Goal: Task Accomplishment & Management: Complete application form

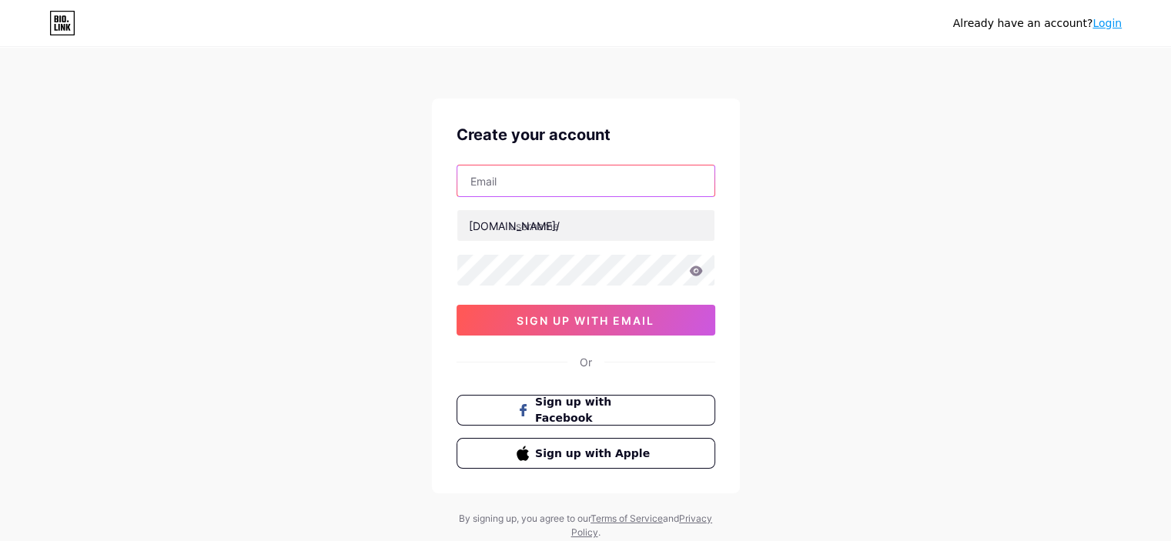
click at [500, 183] on input "text" at bounding box center [585, 181] width 257 height 31
click at [524, 178] on input "text" at bounding box center [585, 181] width 257 height 31
paste input "[EMAIL_ADDRESS][DOMAIN_NAME]"
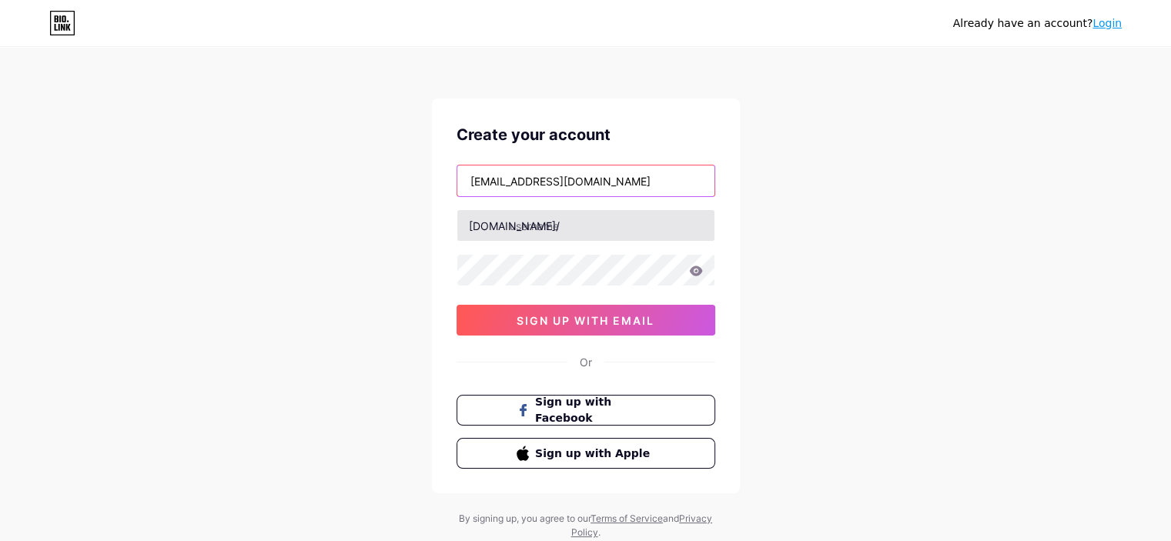
type input "[EMAIL_ADDRESS][DOMAIN_NAME]"
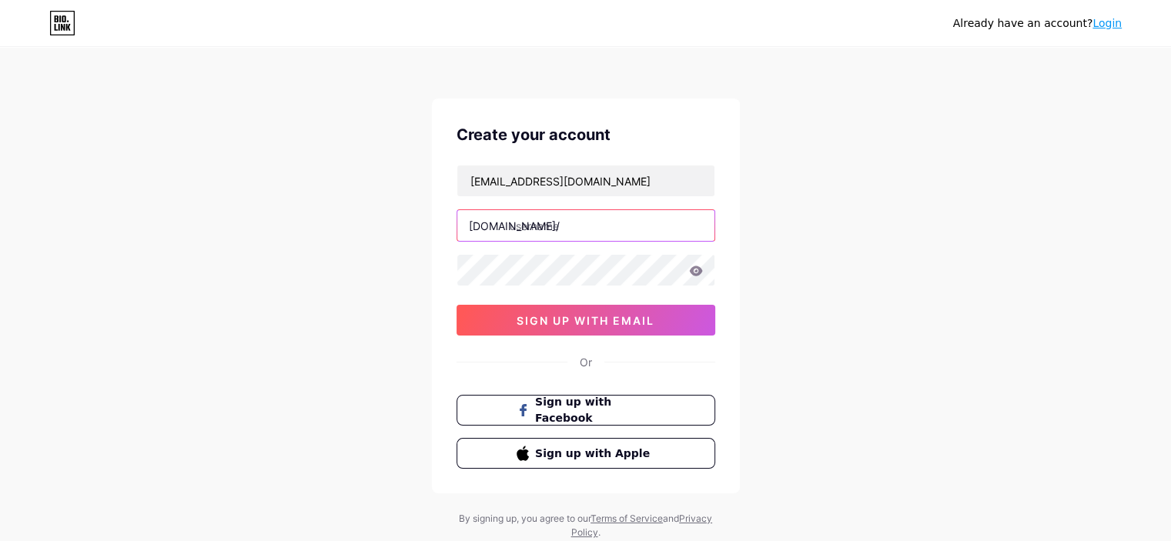
click at [555, 218] on input "text" at bounding box center [585, 225] width 257 height 31
type input "mmslanches"
click at [320, 224] on div "Already have an account? Login Create your account [EMAIL_ADDRESS][DOMAIN_NAME]…" at bounding box center [585, 294] width 1171 height 589
click at [699, 273] on icon at bounding box center [695, 271] width 13 height 10
click at [442, 273] on div "Create your account [EMAIL_ADDRESS][DOMAIN_NAME] [DOMAIN_NAME]/ mmslanches 0cAF…" at bounding box center [586, 296] width 308 height 395
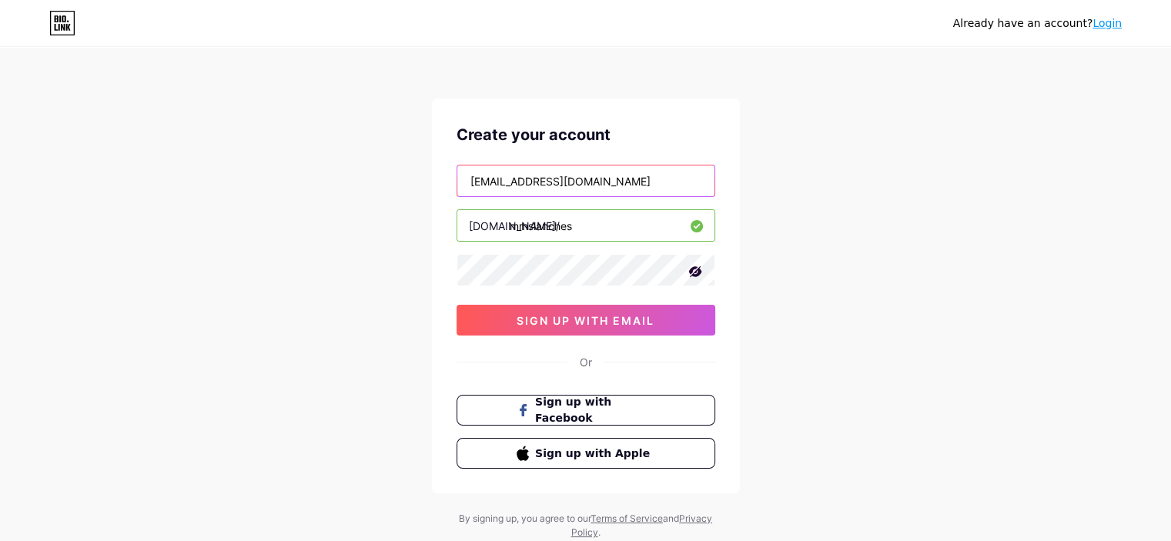
drag, startPoint x: 616, startPoint y: 185, endPoint x: 427, endPoint y: 182, distance: 188.7
click at [427, 182] on div "Already have an account? Login Create your account [EMAIL_ADDRESS][DOMAIN_NAME]…" at bounding box center [585, 294] width 1171 height 589
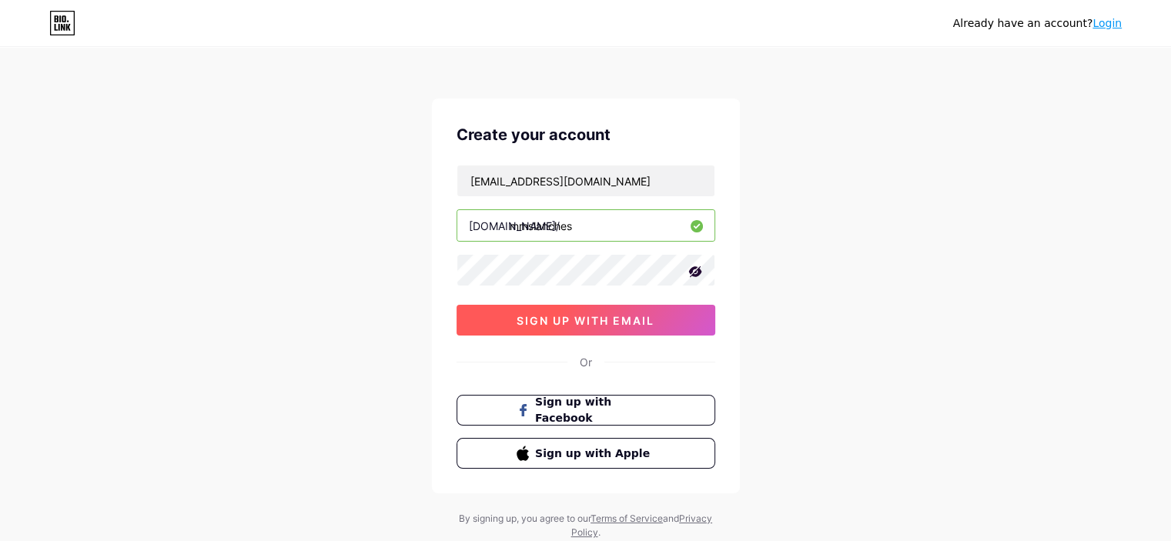
click at [576, 316] on span "sign up with email" at bounding box center [586, 320] width 138 height 13
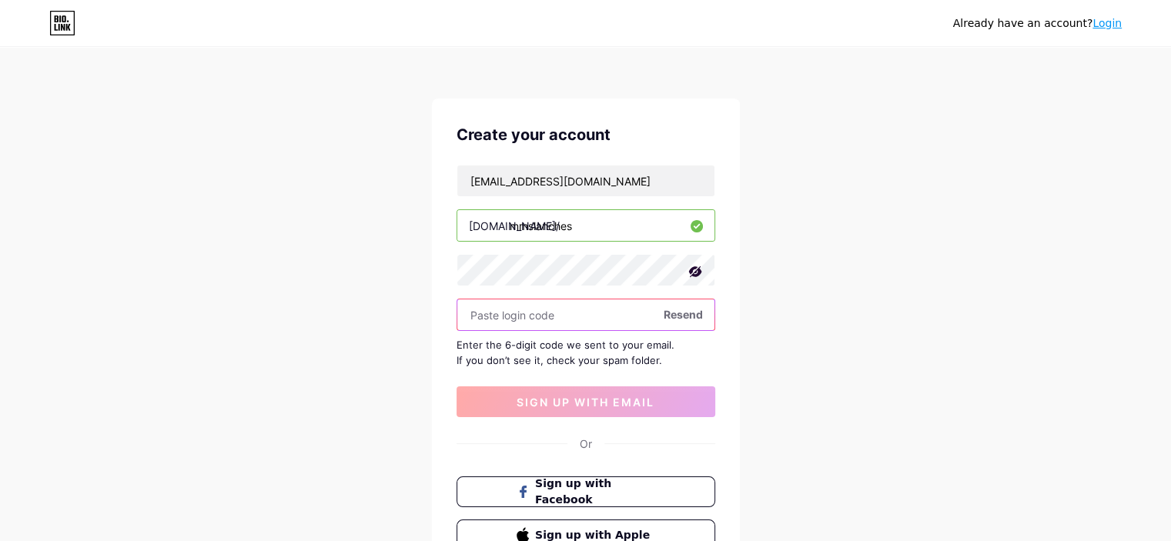
paste input "463297"
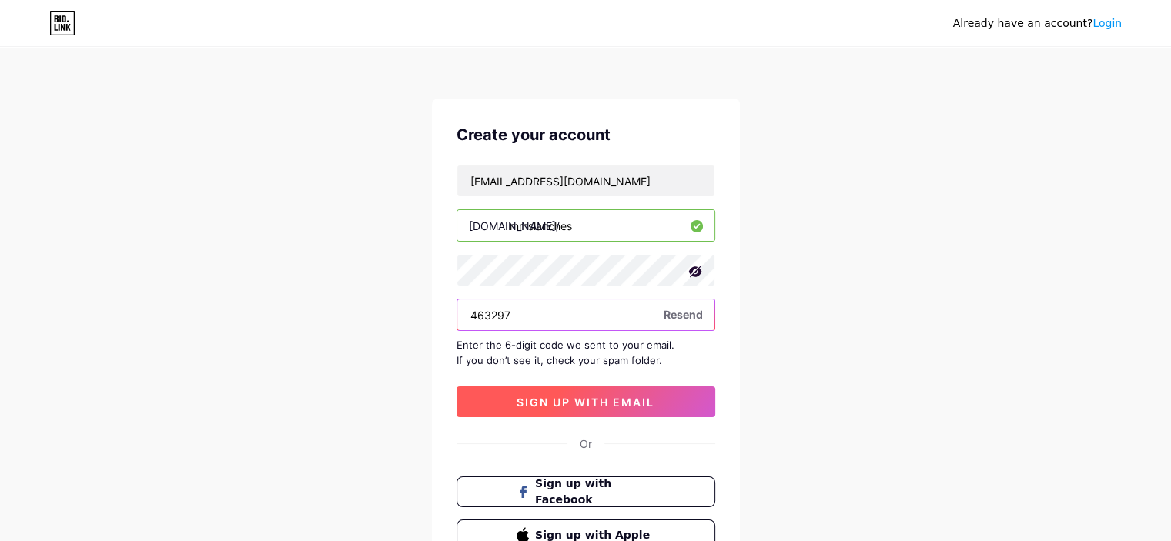
type input "463297"
click at [530, 400] on span "sign up with email" at bounding box center [586, 402] width 138 height 13
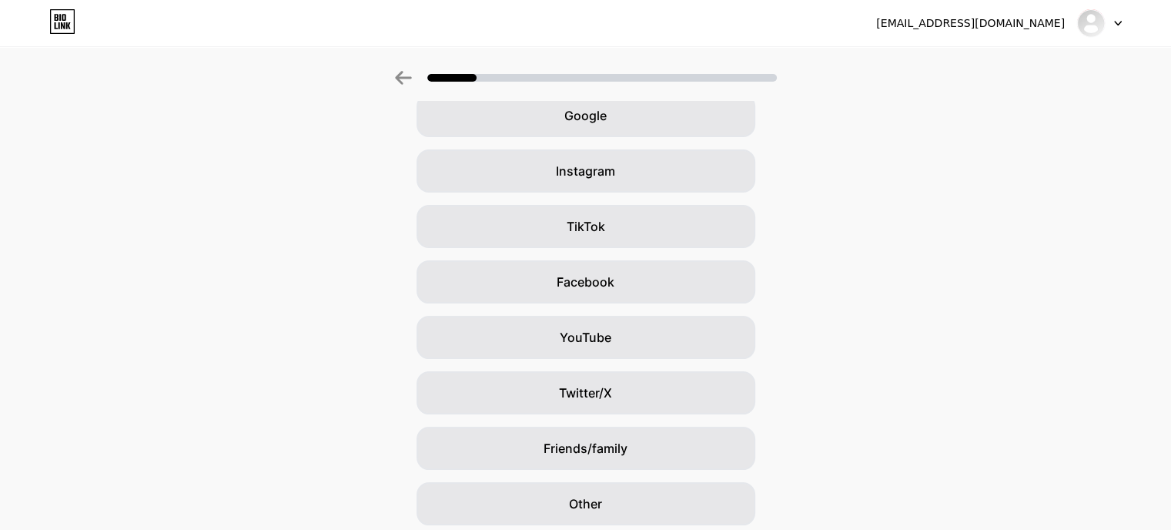
scroll to position [134, 0]
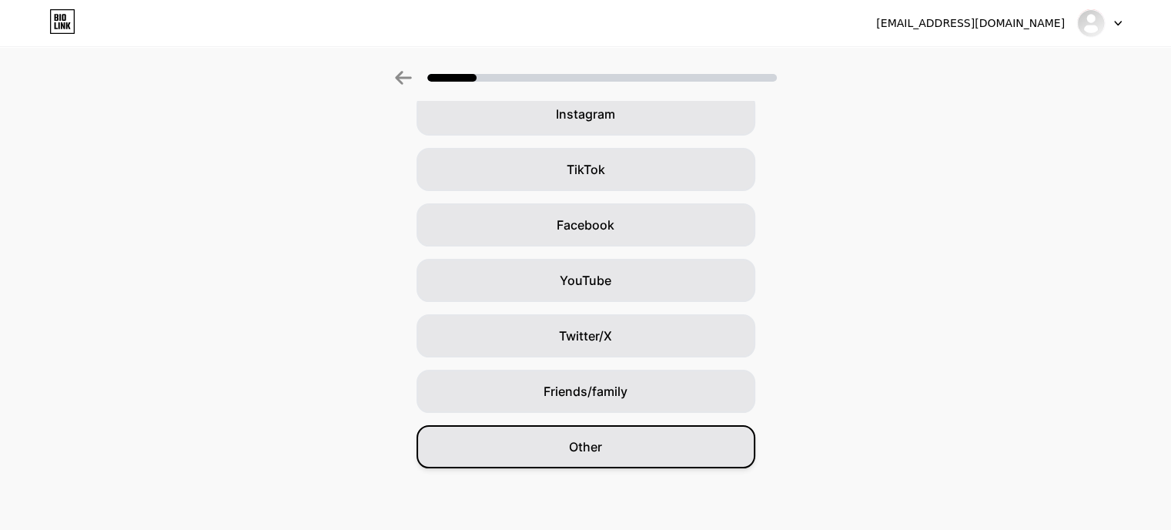
click at [554, 449] on div "Other" at bounding box center [586, 446] width 339 height 43
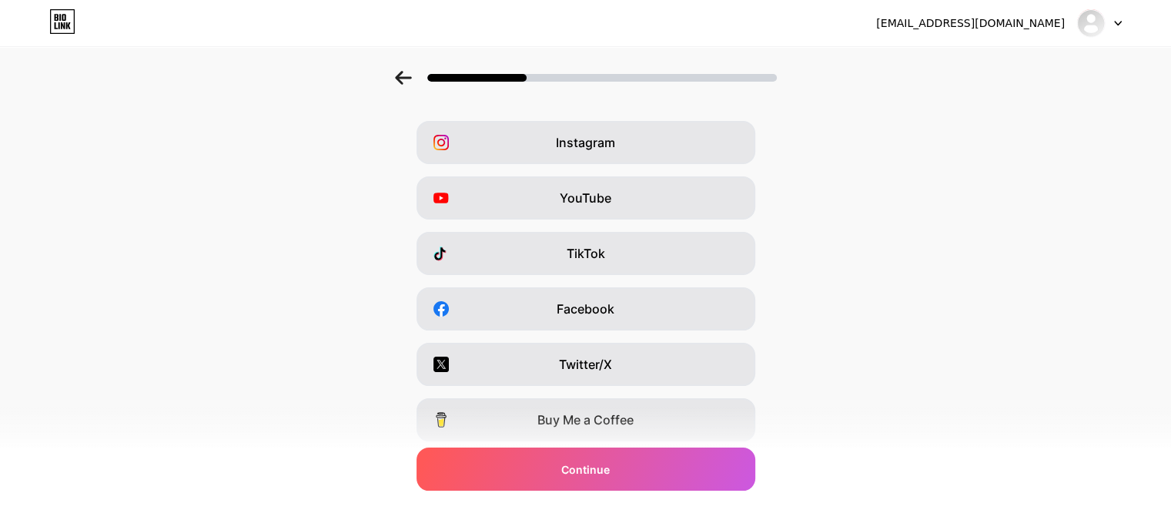
scroll to position [0, 0]
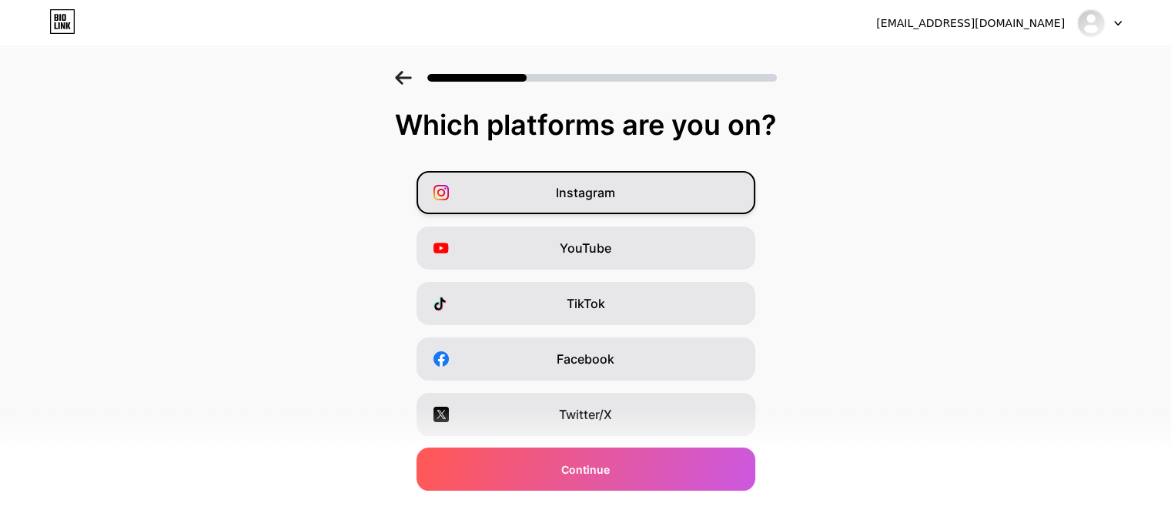
click at [568, 190] on span "Instagram" at bounding box center [585, 192] width 59 height 18
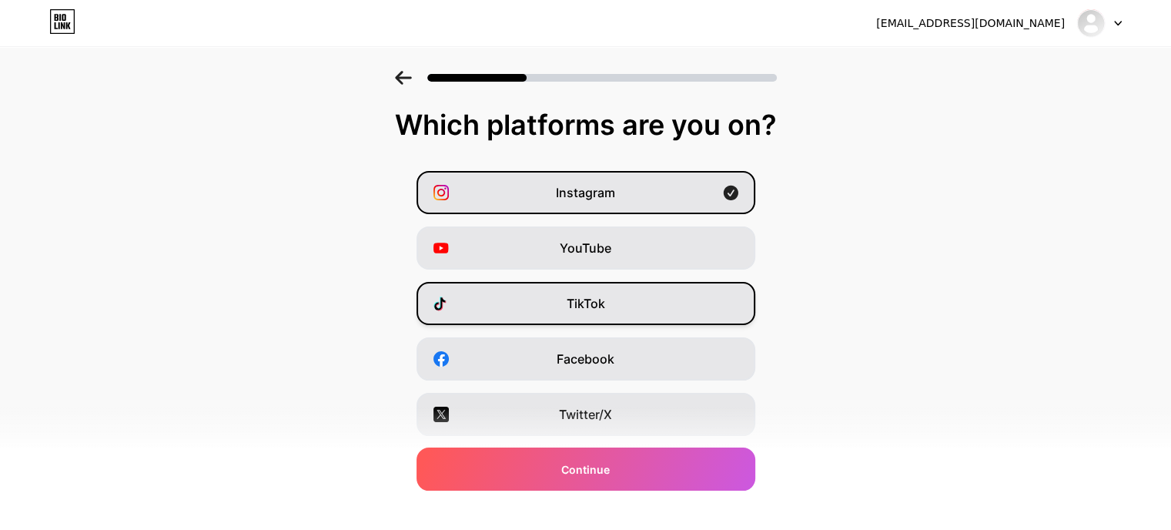
scroll to position [77, 0]
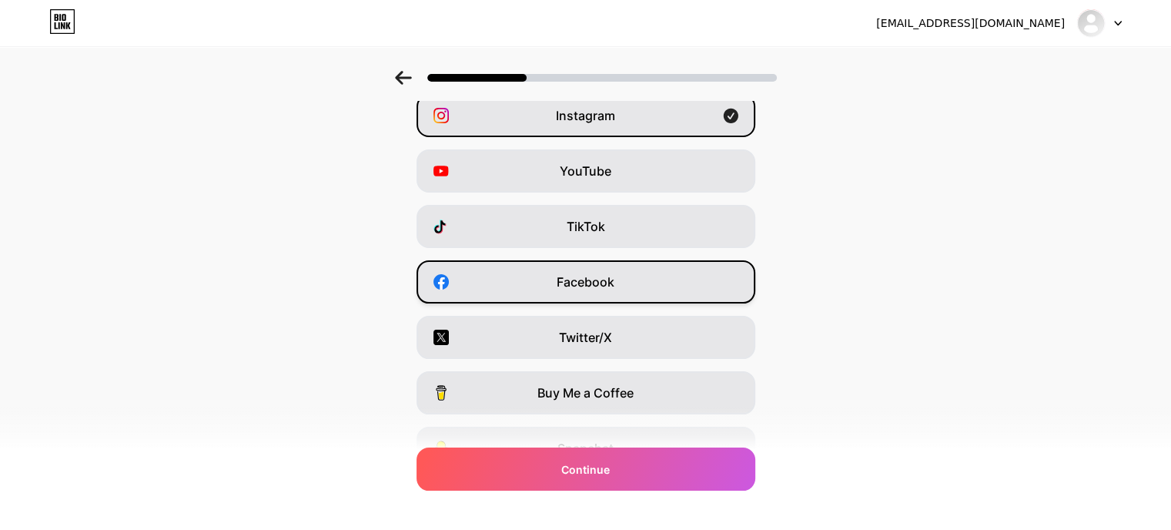
click at [548, 271] on div "Facebook" at bounding box center [586, 281] width 339 height 43
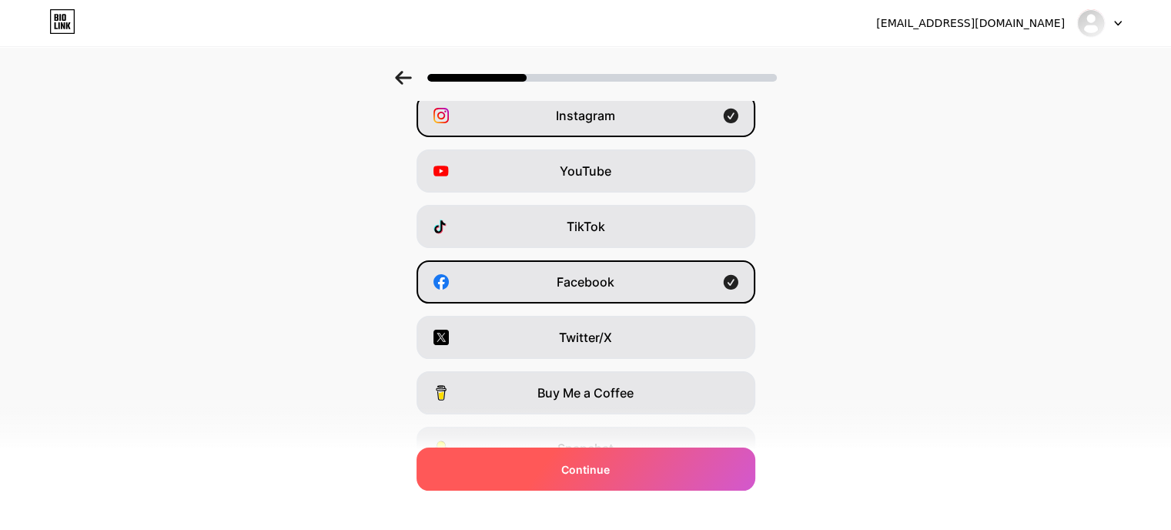
drag, startPoint x: 518, startPoint y: 464, endPoint x: 505, endPoint y: 452, distance: 18.0
click at [518, 464] on div "Continue" at bounding box center [586, 468] width 339 height 43
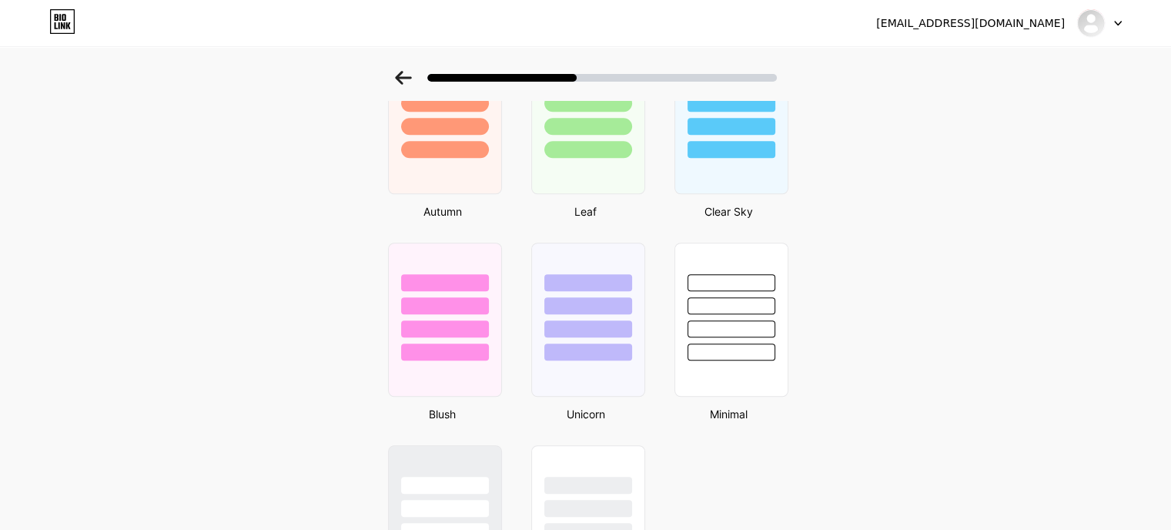
scroll to position [1232, 0]
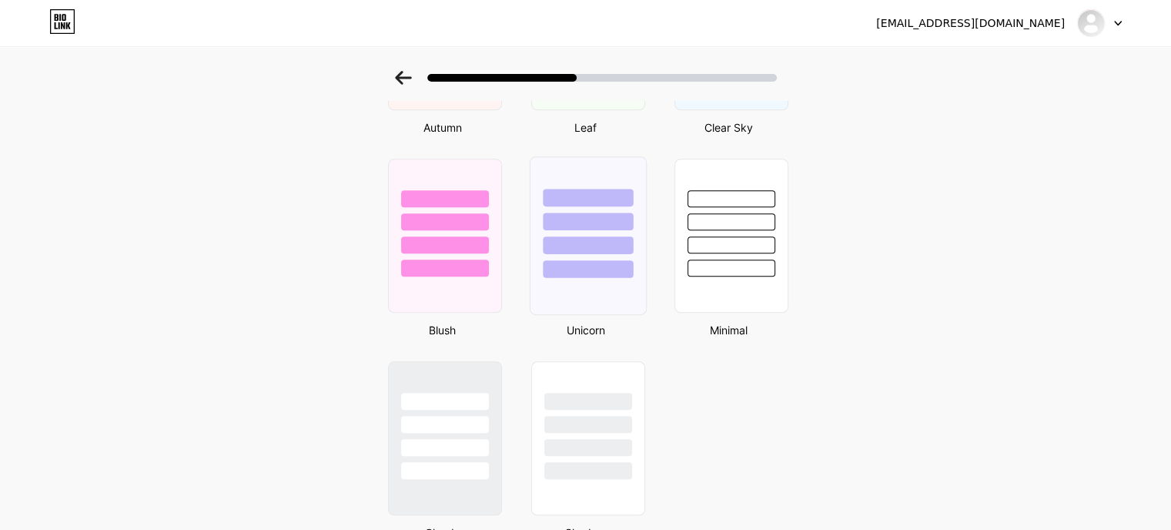
click at [599, 252] on div at bounding box center [588, 217] width 116 height 121
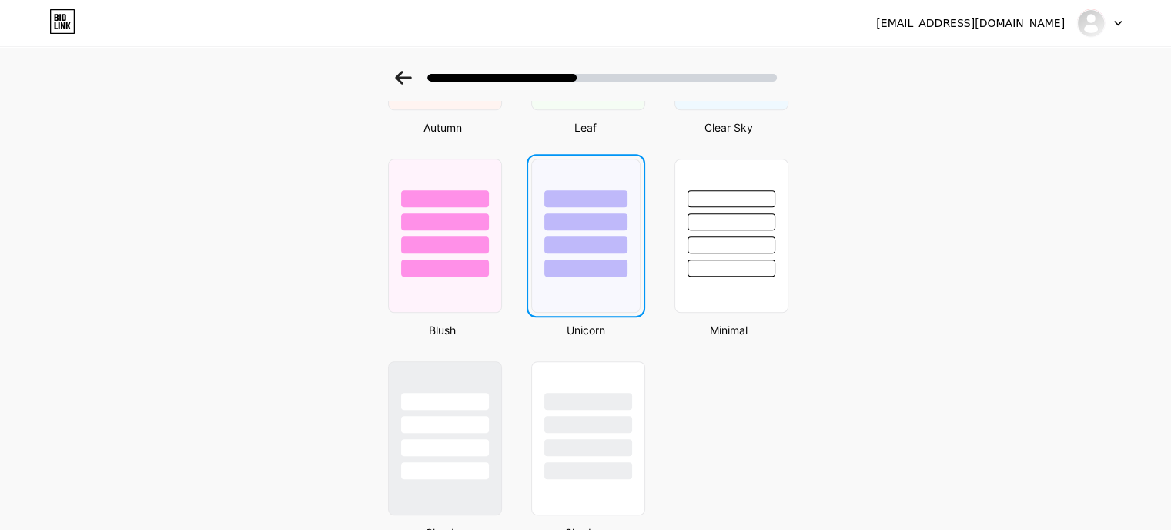
scroll to position [0, 0]
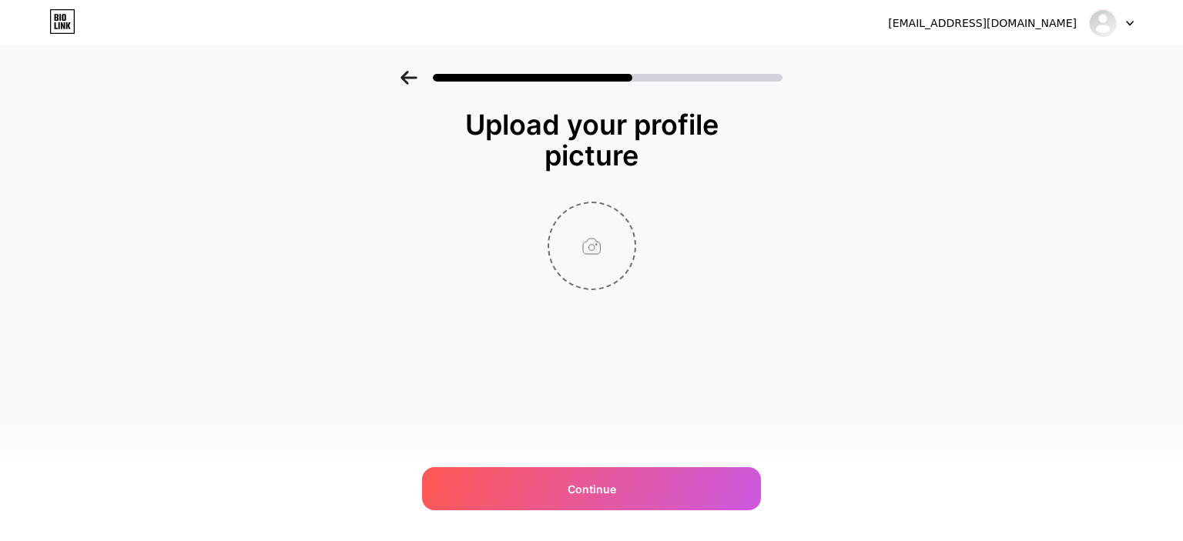
click at [595, 250] on input "file" at bounding box center [591, 245] width 85 height 85
type input "C:\fakepath\logo mm's.png"
click at [628, 209] on circle at bounding box center [626, 213] width 17 height 17
click at [593, 239] on input "file" at bounding box center [591, 245] width 85 height 85
type input "C:\fakepath\logo mm's limpo.png"
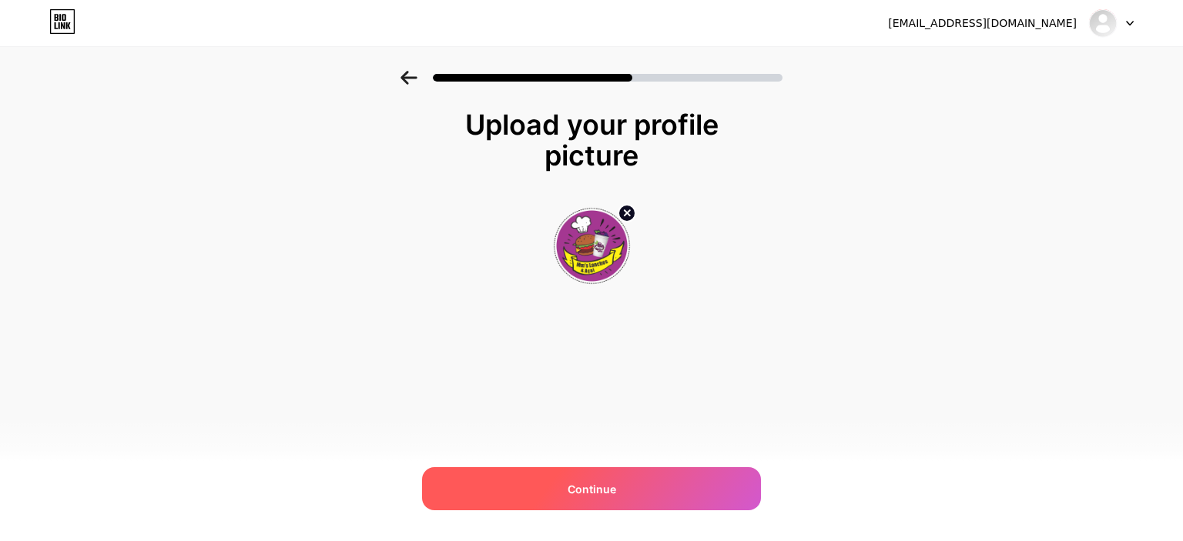
click at [625, 488] on div "Continue" at bounding box center [591, 488] width 339 height 43
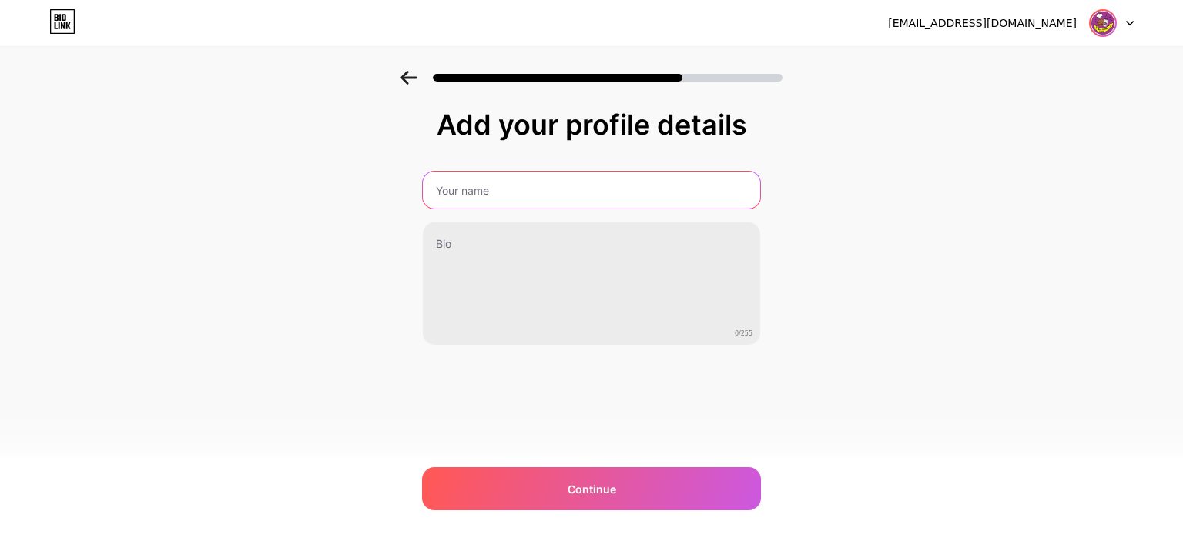
click at [496, 184] on input "text" at bounding box center [591, 190] width 337 height 37
type input "MM'S Lanches"
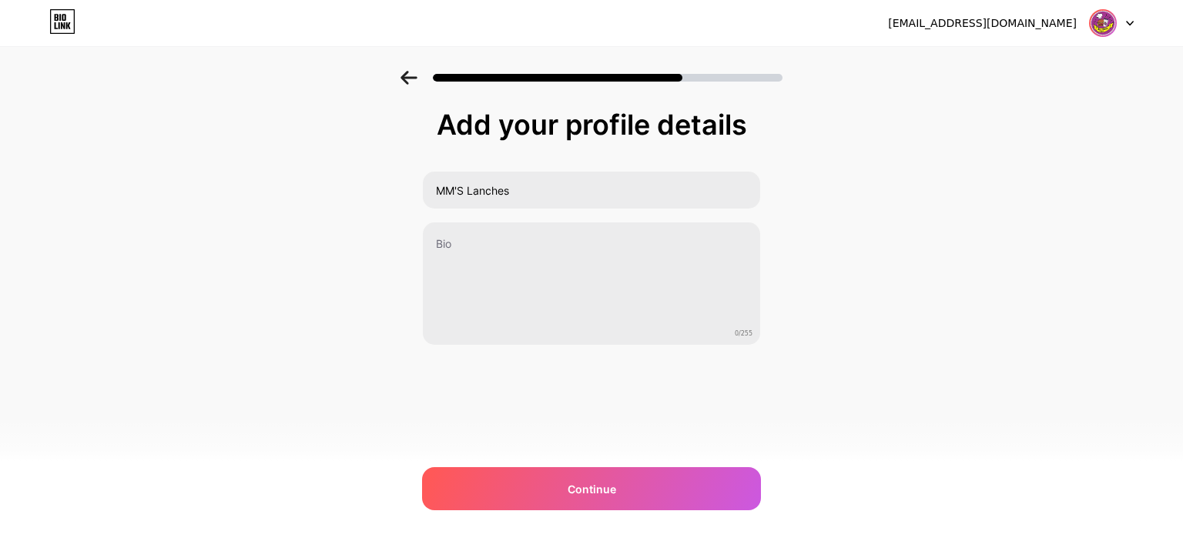
click at [178, 280] on div "Add your profile details MM'S Lanches 0/255 Continue Error" at bounding box center [591, 247] width 1183 height 352
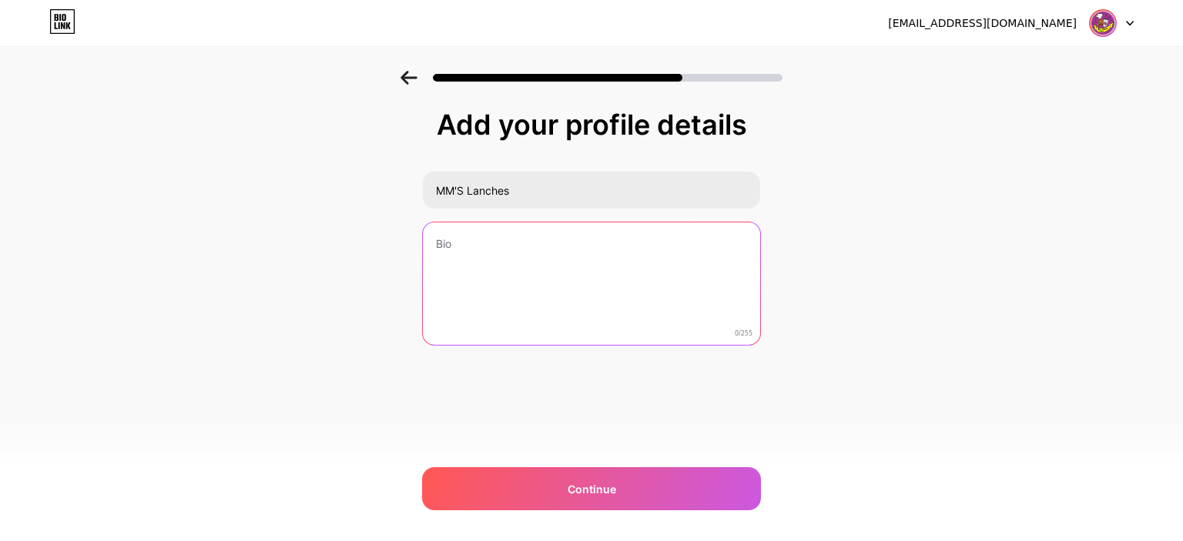
click at [500, 286] on textarea at bounding box center [591, 285] width 337 height 124
click at [588, 246] on textarea at bounding box center [591, 285] width 337 height 124
paste textarea "O melhor lanche de Taubaté!"
type textarea "O melhor lanche de Taubaté!"
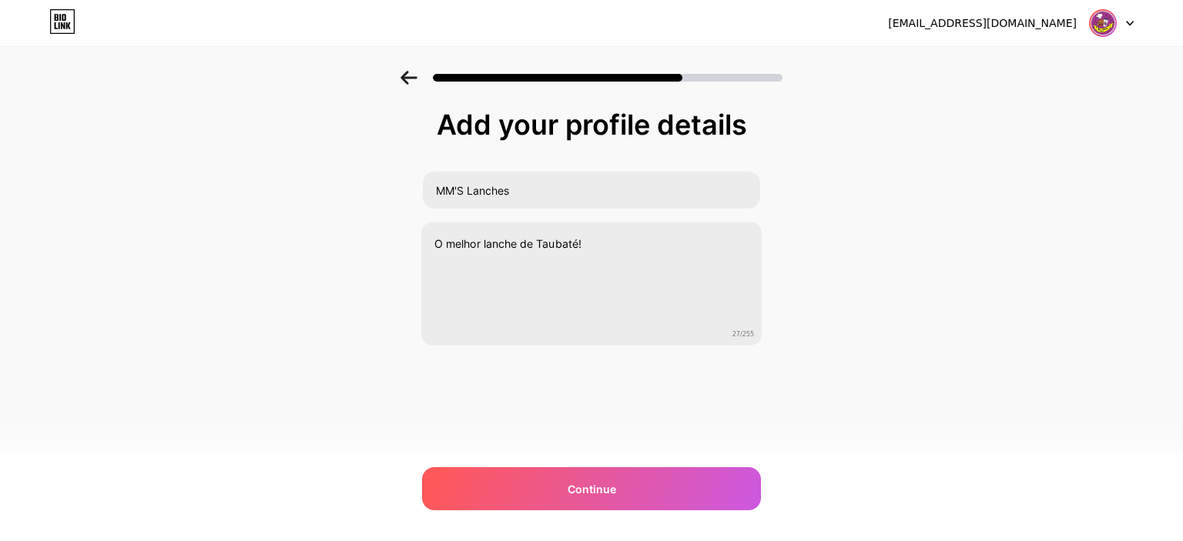
click at [265, 234] on div "Add your profile details MM'S Lanches O melhor lanche de Taubaté! 27/255 Contin…" at bounding box center [591, 247] width 1183 height 352
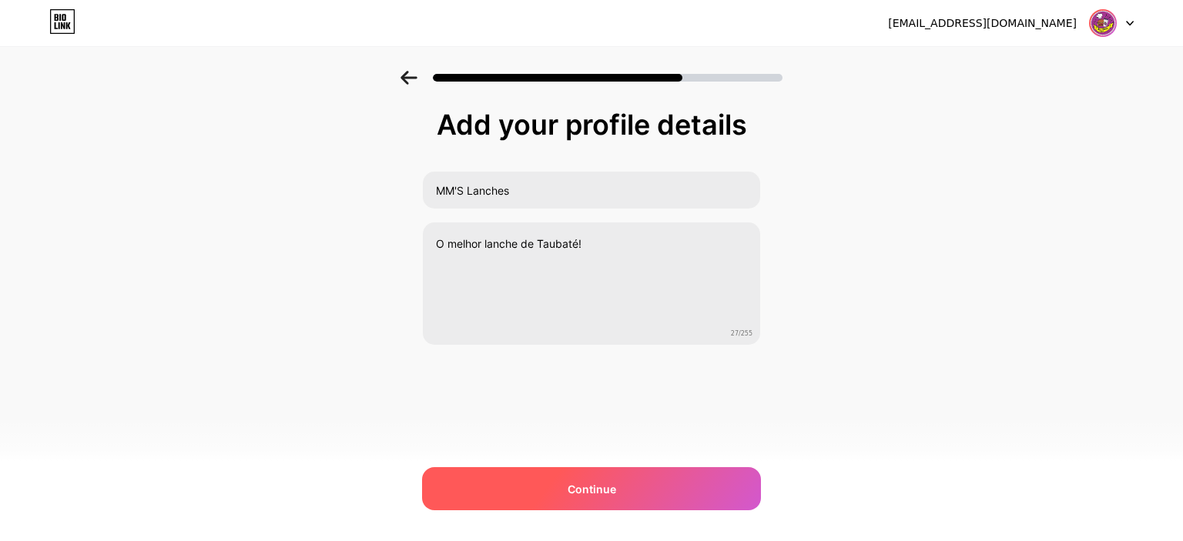
click at [630, 483] on div "Continue" at bounding box center [591, 488] width 339 height 43
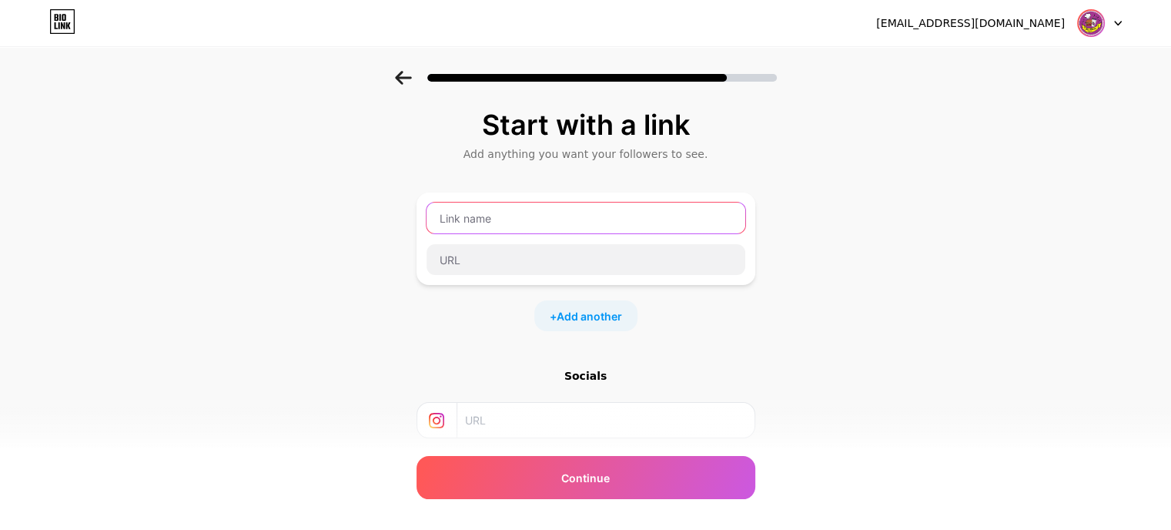
click at [518, 218] on input "text" at bounding box center [586, 218] width 319 height 31
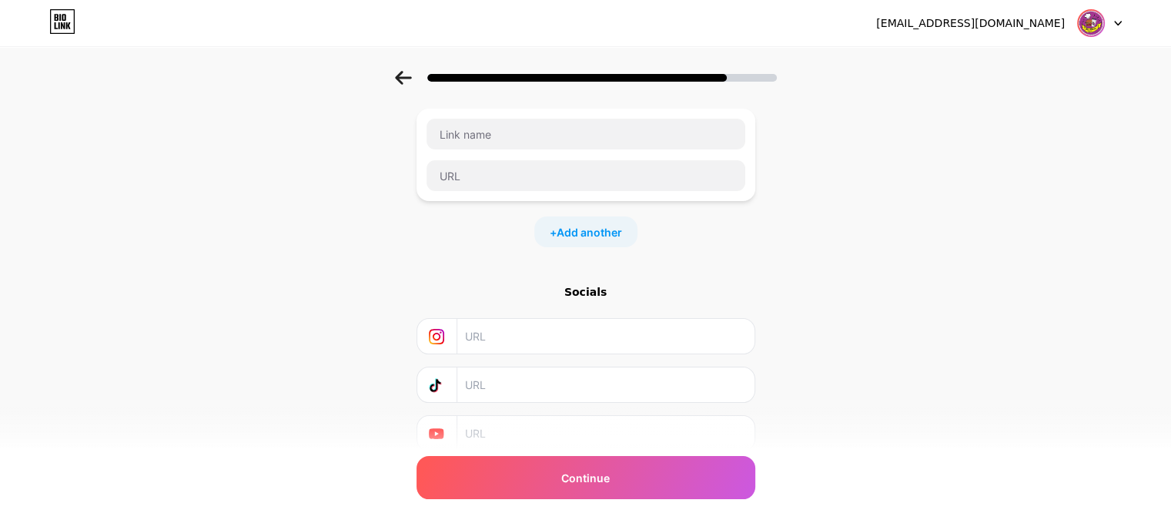
scroll to position [142, 0]
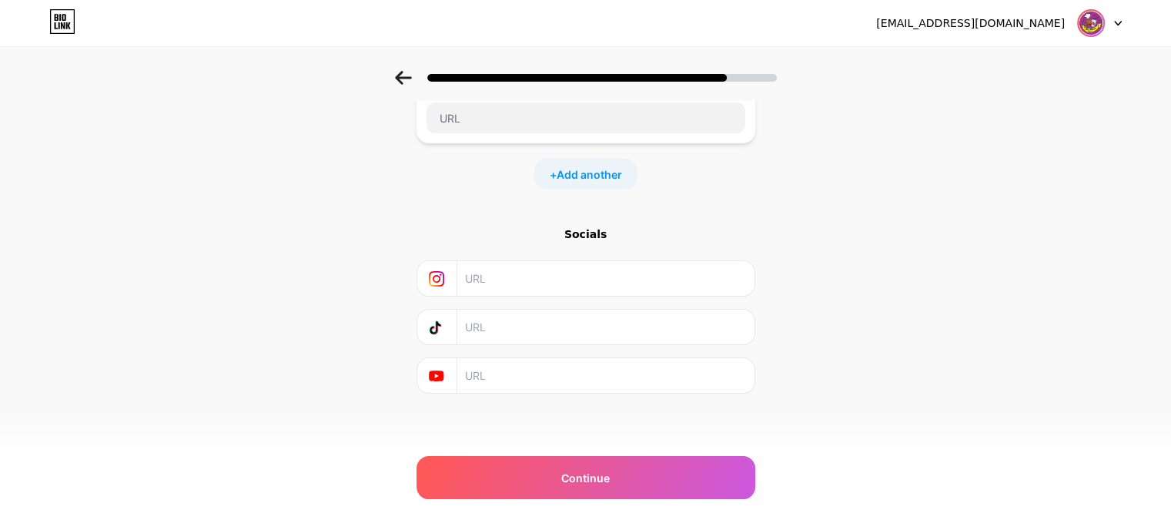
click at [575, 281] on input "text" at bounding box center [605, 278] width 280 height 35
paste input "[URL][DOMAIN_NAME]"
type input "[URL][DOMAIN_NAME]"
click at [206, 200] on div "Start with a link Add anything you want your followers to see. + Add another So…" at bounding box center [585, 199] width 1171 height 541
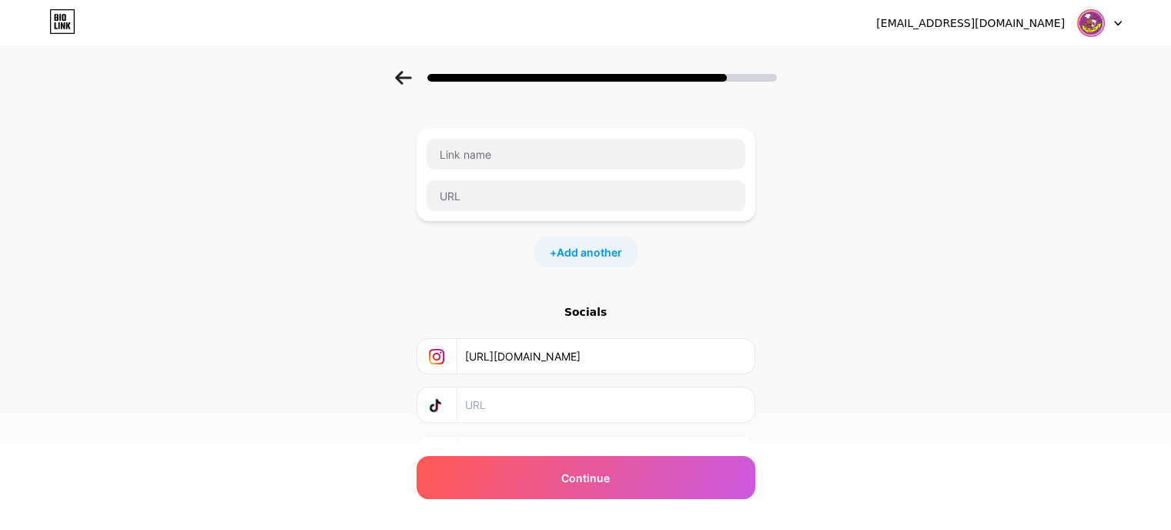
scroll to position [0, 0]
